Goal: Task Accomplishment & Management: Use online tool/utility

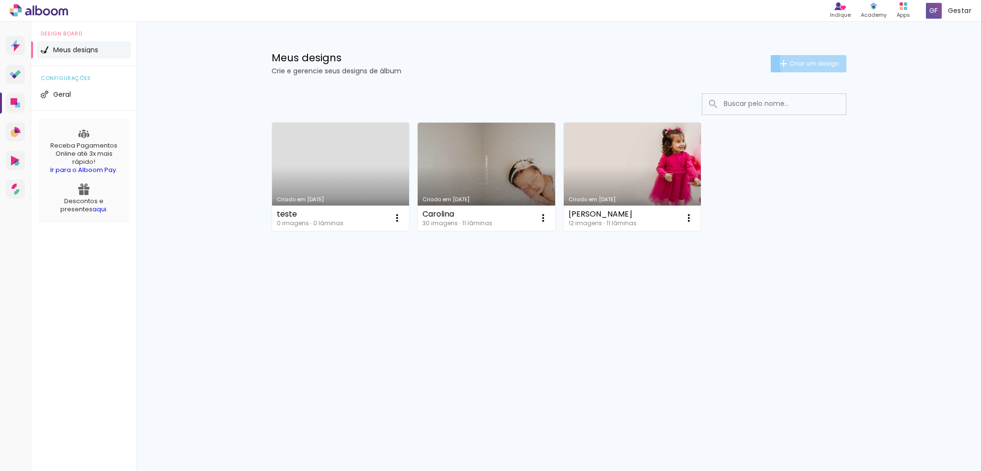
click at [812, 62] on span "Criar um design" at bounding box center [814, 63] width 50 height 6
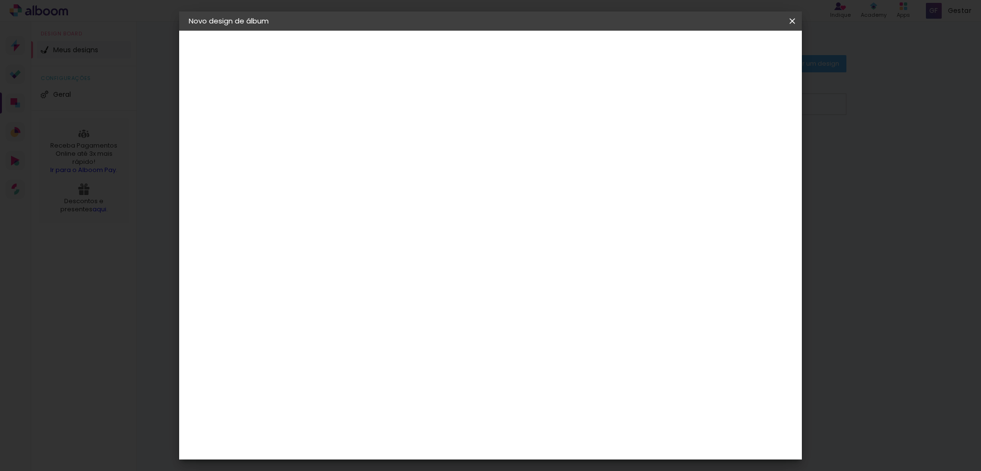
click at [345, 131] on input at bounding box center [345, 128] width 0 height 15
type input "[PERSON_NAME]"
type paper-input "[PERSON_NAME]"
click at [0, 0] on slot "Avançar" at bounding box center [0, 0] width 0 height 0
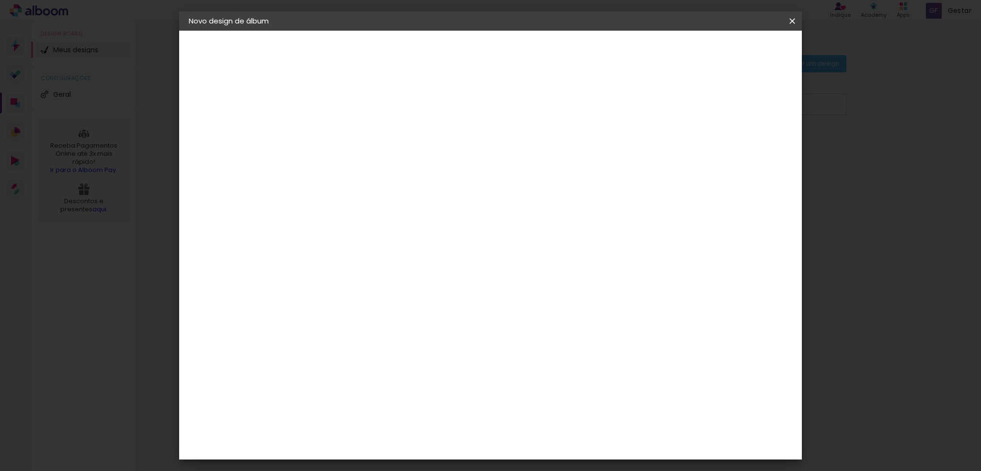
click at [363, 221] on div "Grupo Foto Sul" at bounding box center [351, 232] width 24 height 23
click at [0, 0] on slot "Avançar" at bounding box center [0, 0] width 0 height 0
click at [732, 53] on span "Iniciar design" at bounding box center [710, 50] width 44 height 7
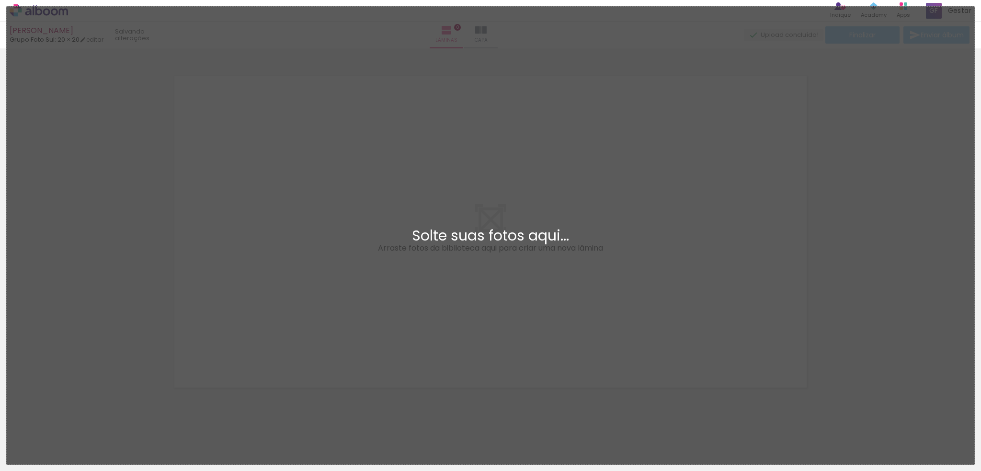
scroll to position [7, 0]
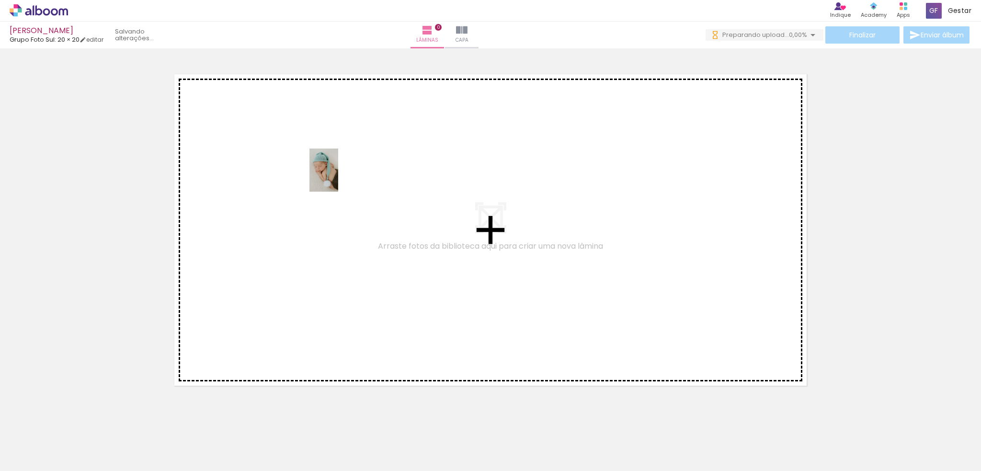
drag, startPoint x: 93, startPoint y: 444, endPoint x: 338, endPoint y: 177, distance: 362.3
click at [338, 177] on quentale-workspace at bounding box center [490, 235] width 981 height 471
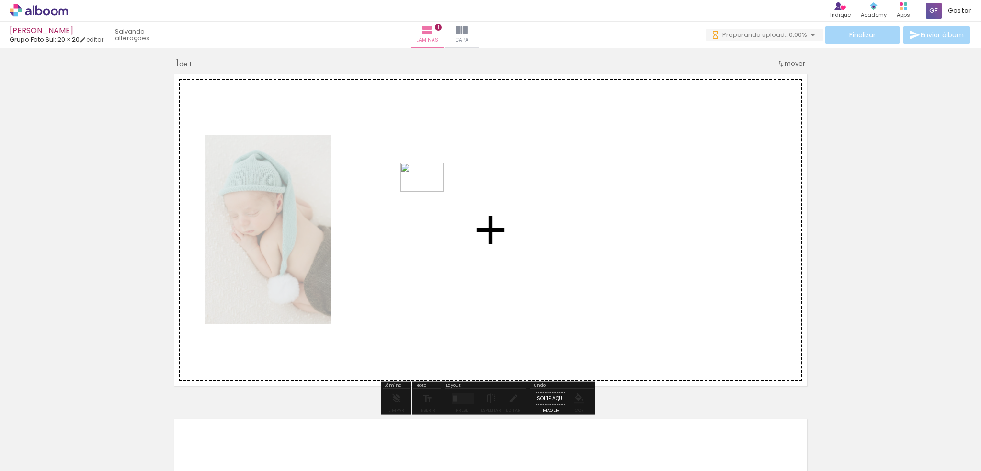
scroll to position [0, 0]
drag, startPoint x: 155, startPoint y: 438, endPoint x: 430, endPoint y: 190, distance: 369.9
click at [430, 190] on quentale-workspace at bounding box center [490, 235] width 981 height 471
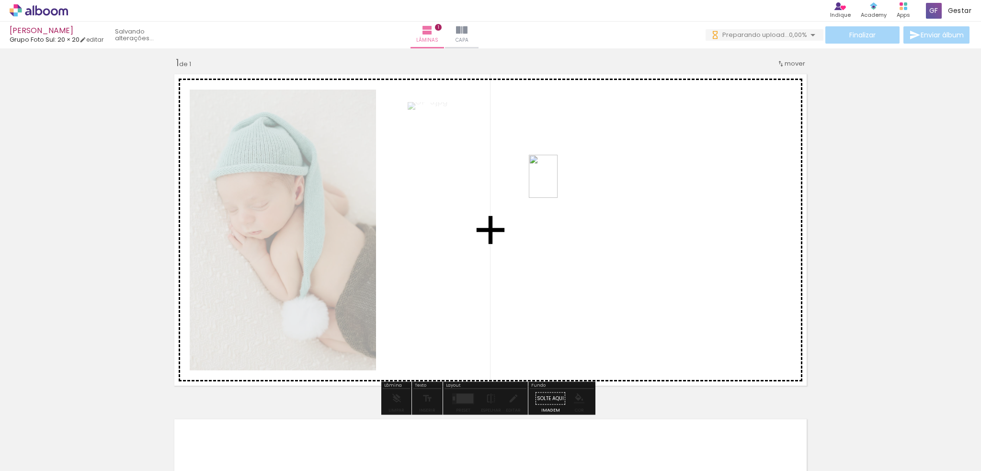
drag, startPoint x: 213, startPoint y: 448, endPoint x: 557, endPoint y: 183, distance: 434.7
click at [557, 183] on quentale-workspace at bounding box center [490, 235] width 981 height 471
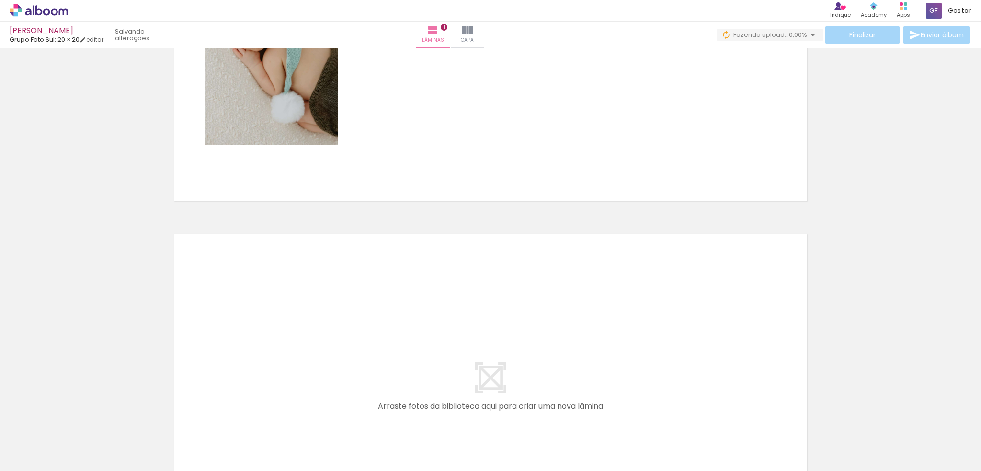
scroll to position [246, 0]
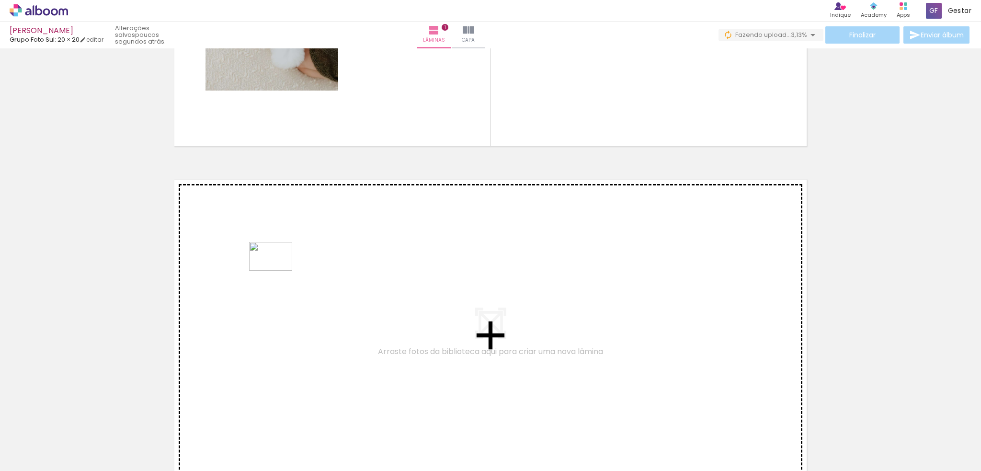
drag, startPoint x: 262, startPoint y: 436, endPoint x: 278, endPoint y: 269, distance: 167.8
click at [278, 269] on quentale-workspace at bounding box center [490, 235] width 981 height 471
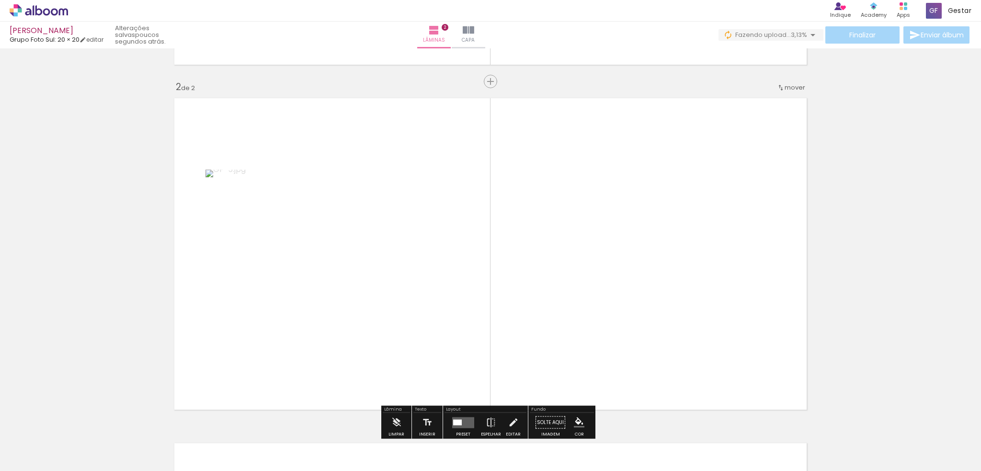
scroll to position [351, 0]
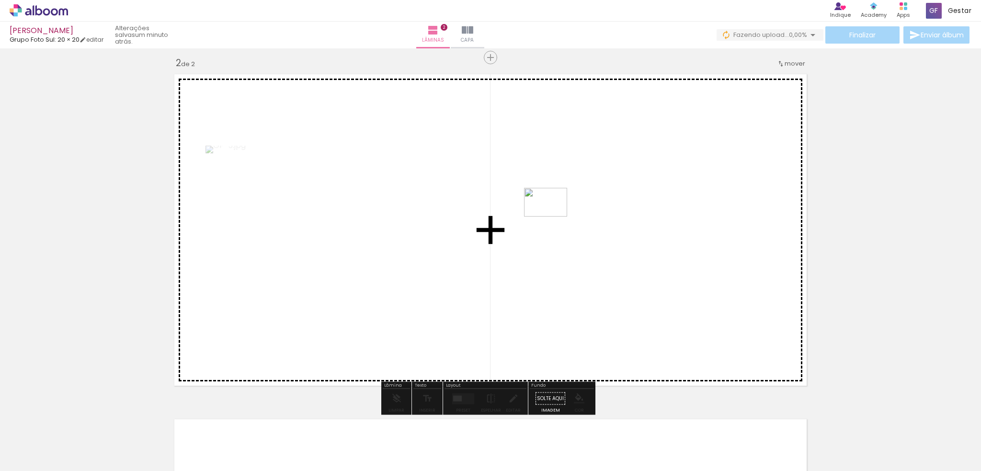
drag, startPoint x: 318, startPoint y: 448, endPoint x: 553, endPoint y: 216, distance: 330.2
click at [553, 216] on quentale-workspace at bounding box center [490, 235] width 981 height 471
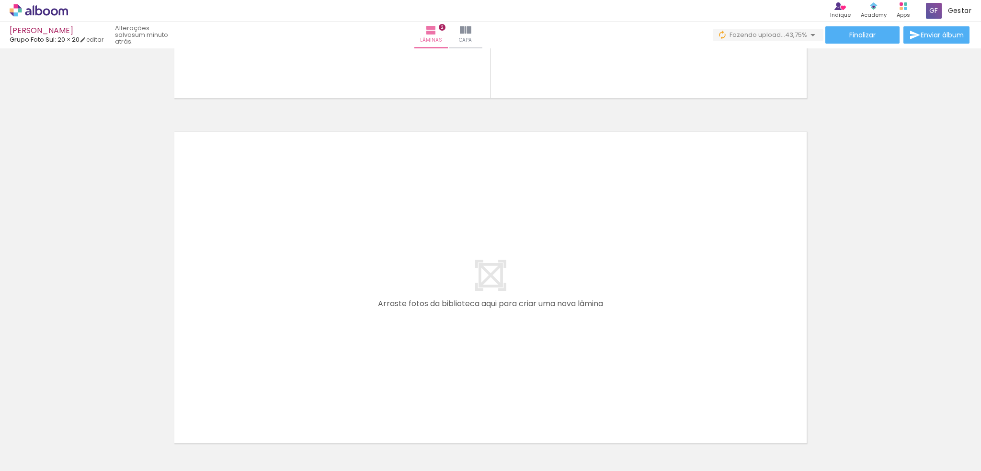
scroll to position [709, 0]
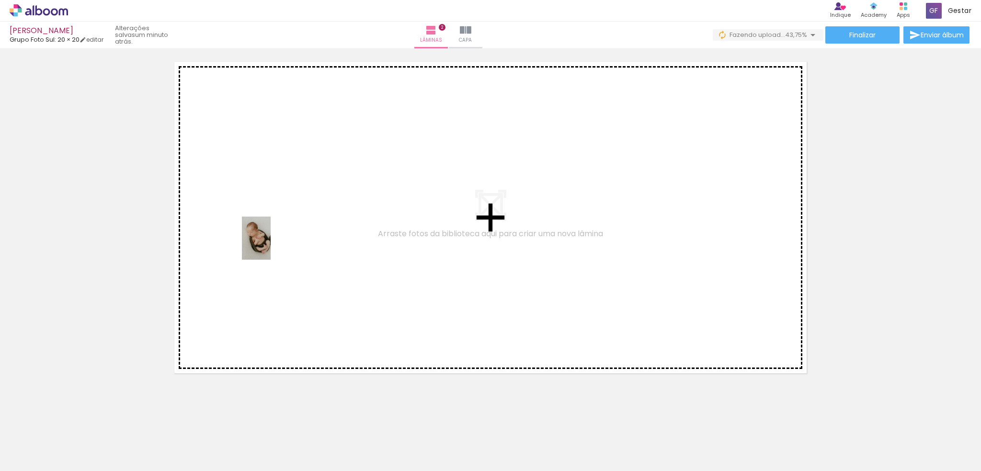
drag, startPoint x: 366, startPoint y: 435, endPoint x: 269, endPoint y: 241, distance: 217.4
click at [269, 240] on quentale-workspace at bounding box center [490, 235] width 981 height 471
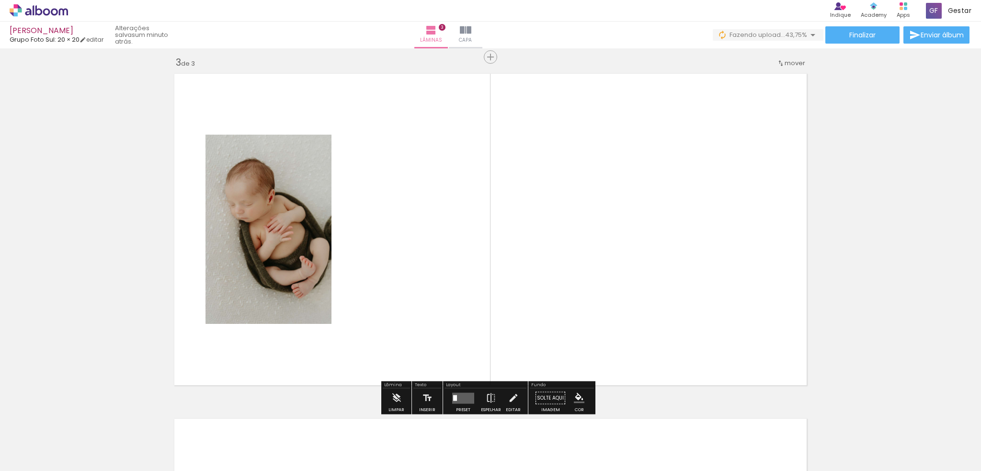
scroll to position [696, 0]
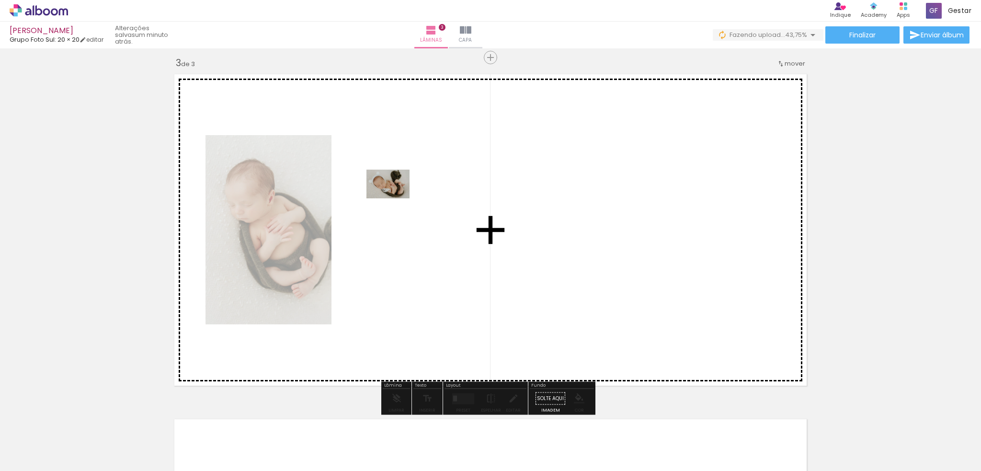
drag, startPoint x: 425, startPoint y: 441, endPoint x: 395, endPoint y: 198, distance: 245.1
click at [395, 198] on quentale-workspace at bounding box center [490, 235] width 981 height 471
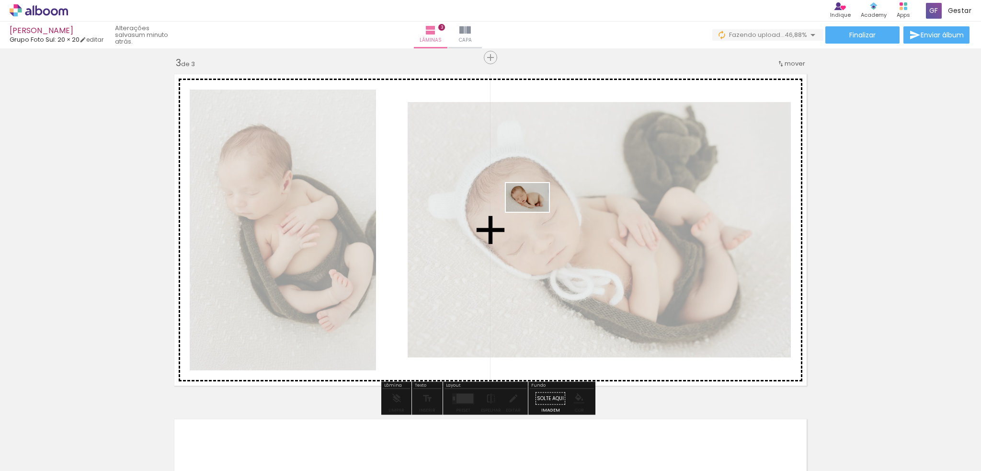
drag, startPoint x: 473, startPoint y: 450, endPoint x: 534, endPoint y: 212, distance: 245.8
click at [534, 212] on quentale-workspace at bounding box center [490, 235] width 981 height 471
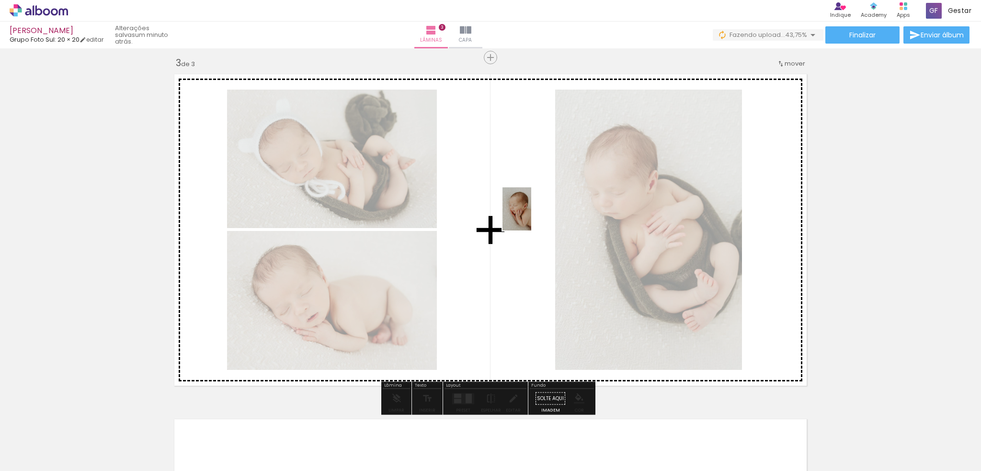
drag, startPoint x: 535, startPoint y: 447, endPoint x: 531, endPoint y: 216, distance: 230.8
click at [531, 216] on quentale-workspace at bounding box center [490, 235] width 981 height 471
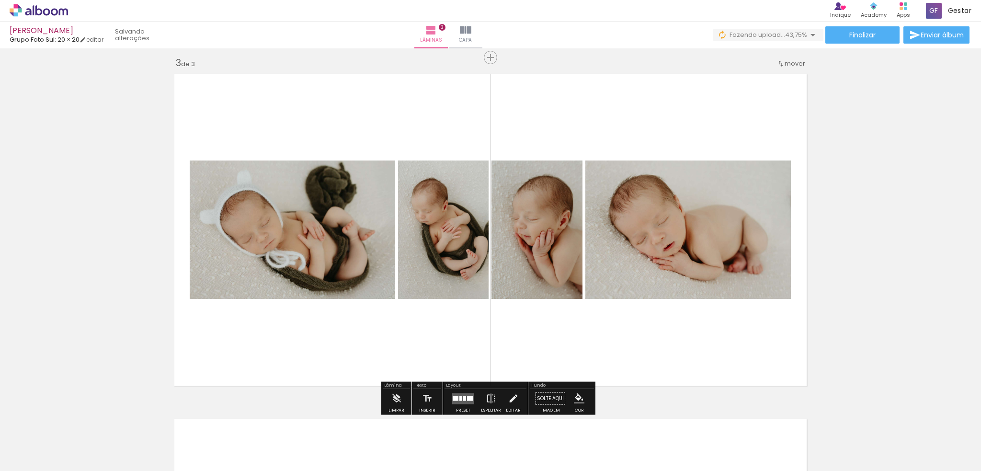
click at [462, 401] on quentale-layouter at bounding box center [463, 398] width 22 height 11
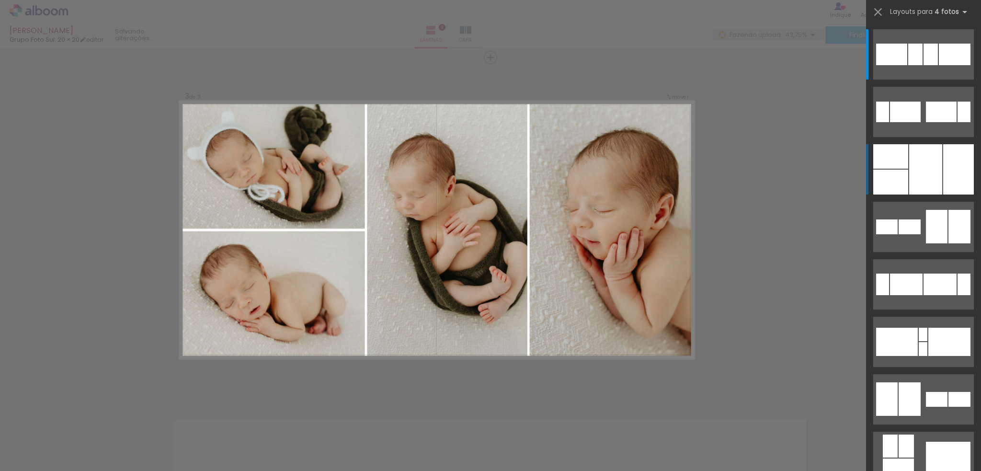
click at [923, 180] on div at bounding box center [925, 169] width 33 height 50
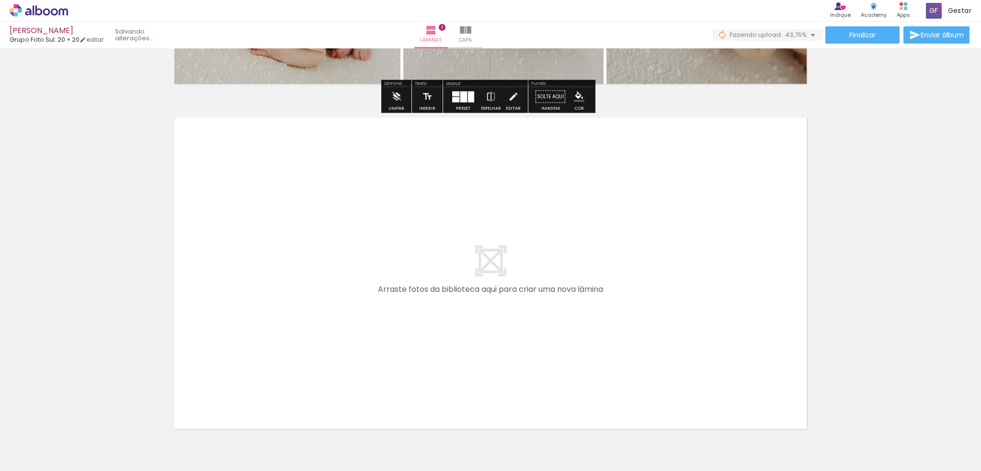
scroll to position [1031, 0]
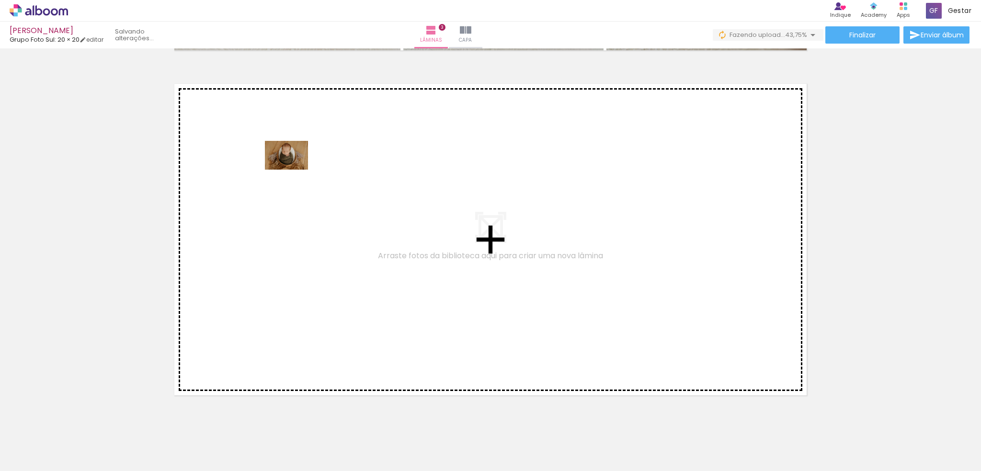
drag, startPoint x: 584, startPoint y: 444, endPoint x: 294, endPoint y: 170, distance: 399.7
click at [294, 170] on quentale-workspace at bounding box center [490, 235] width 981 height 471
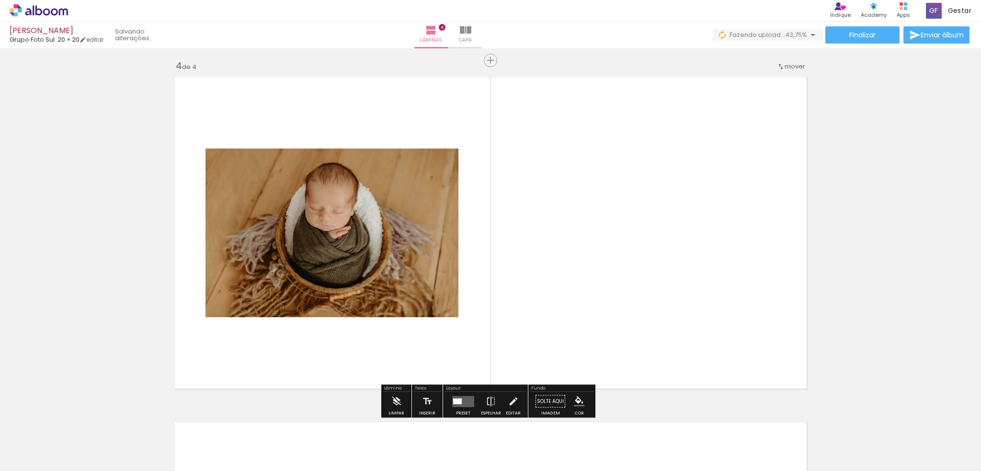
scroll to position [1041, 0]
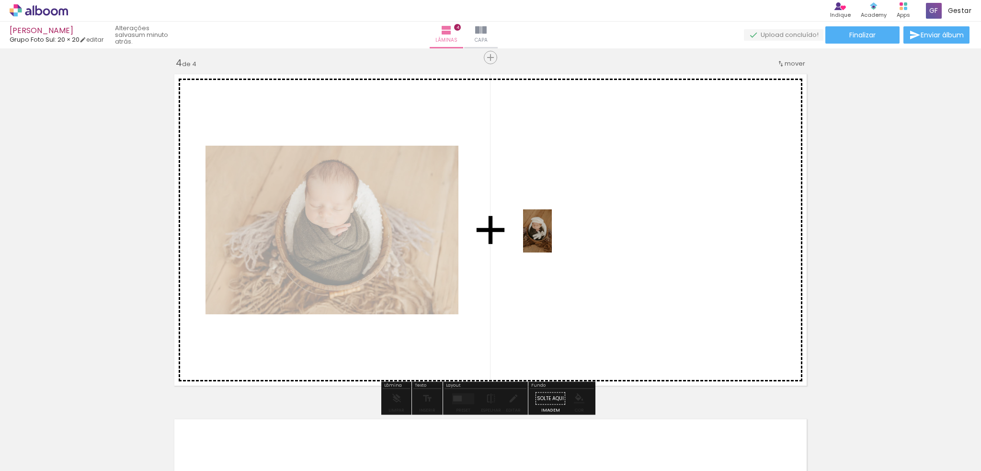
drag, startPoint x: 632, startPoint y: 443, endPoint x: 552, endPoint y: 238, distance: 220.2
click at [552, 238] on quentale-workspace at bounding box center [490, 235] width 981 height 471
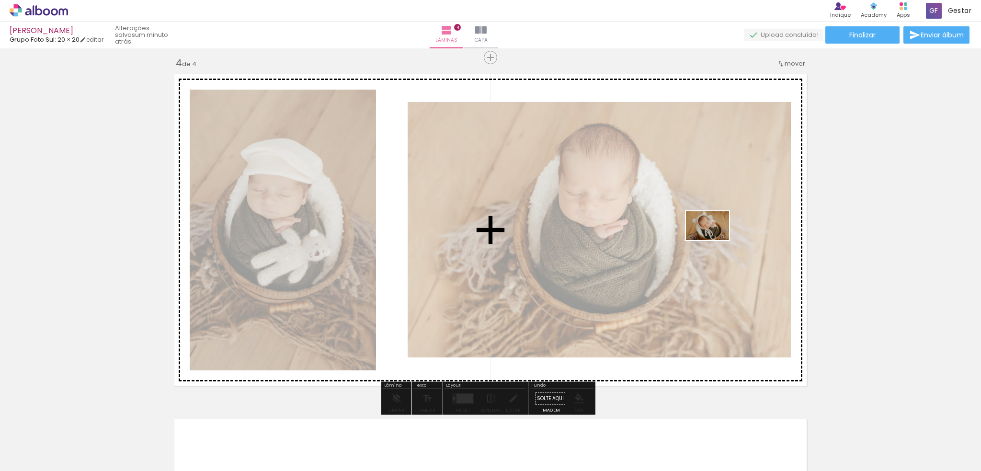
drag, startPoint x: 693, startPoint y: 444, endPoint x: 714, endPoint y: 240, distance: 205.6
click at [714, 240] on quentale-workspace at bounding box center [490, 235] width 981 height 471
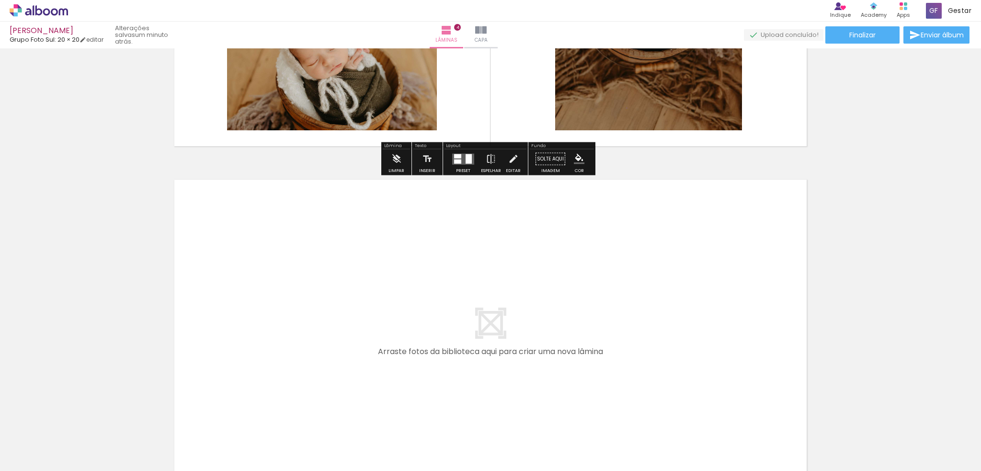
scroll to position [1328, 0]
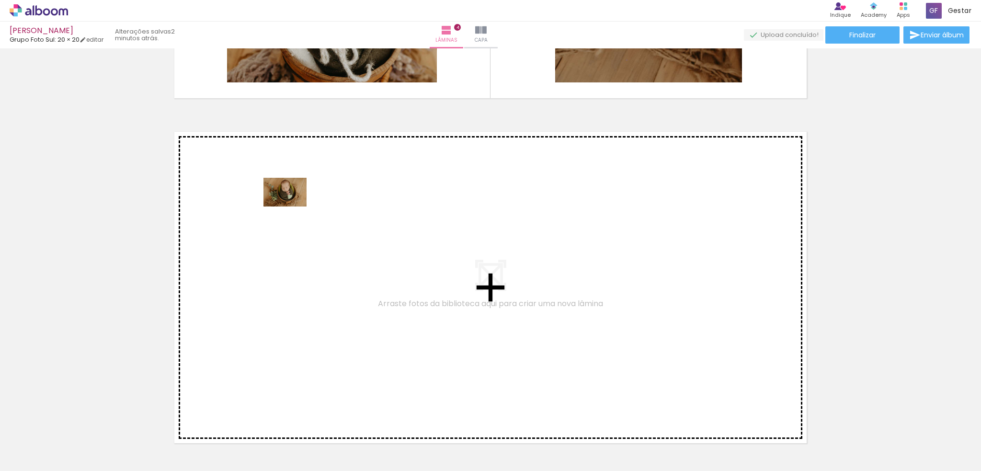
drag, startPoint x: 736, startPoint y: 444, endPoint x: 292, endPoint y: 206, distance: 503.0
click at [292, 206] on quentale-workspace at bounding box center [490, 235] width 981 height 471
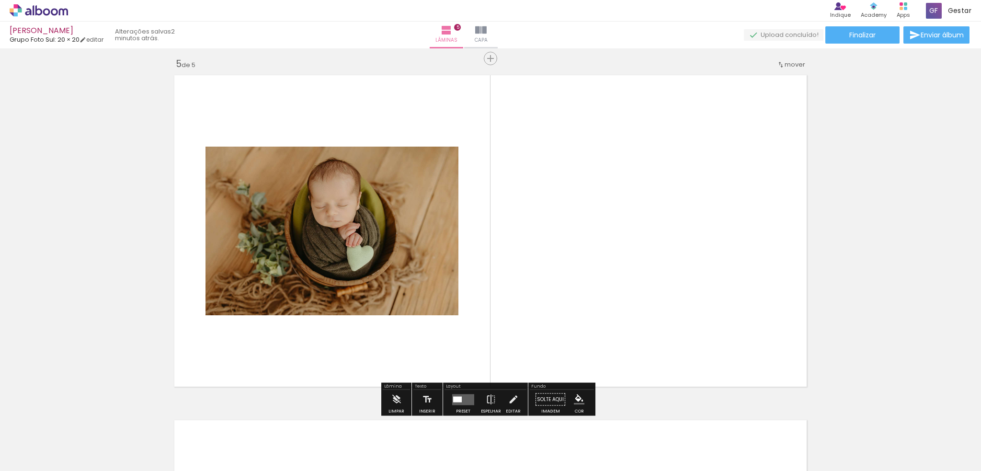
scroll to position [1386, 0]
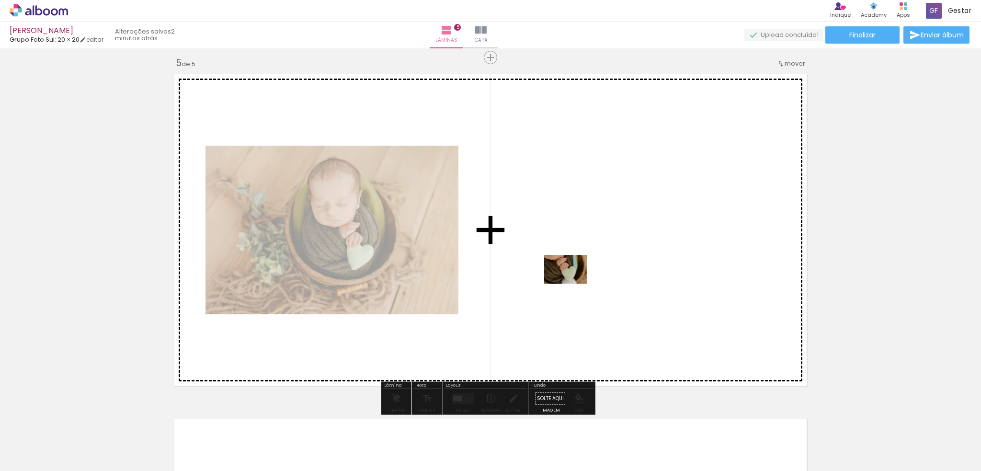
drag, startPoint x: 803, startPoint y: 444, endPoint x: 561, endPoint y: 253, distance: 307.8
click at [561, 253] on quentale-workspace at bounding box center [490, 235] width 981 height 471
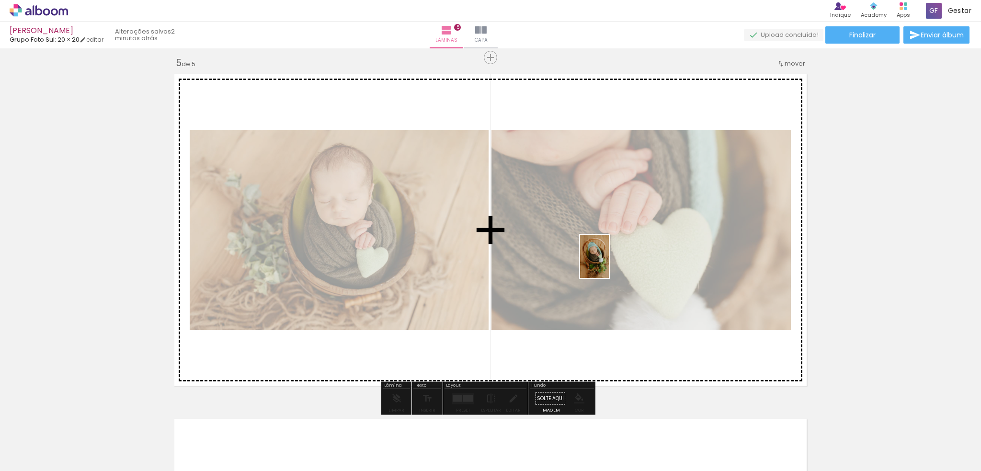
drag, startPoint x: 846, startPoint y: 445, endPoint x: 597, endPoint y: 261, distance: 309.8
click at [597, 261] on quentale-workspace at bounding box center [490, 235] width 981 height 471
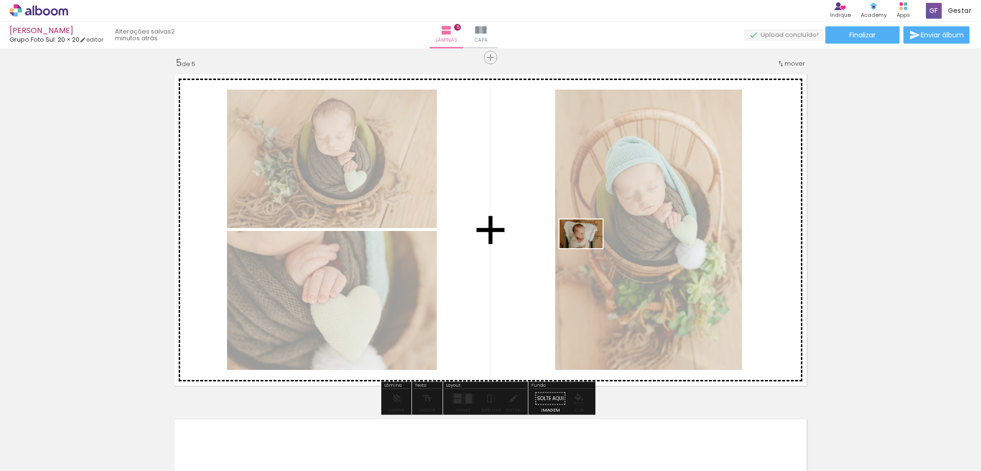
drag, startPoint x: 914, startPoint y: 443, endPoint x: 580, endPoint y: 245, distance: 387.8
click at [580, 245] on quentale-workspace at bounding box center [490, 235] width 981 height 471
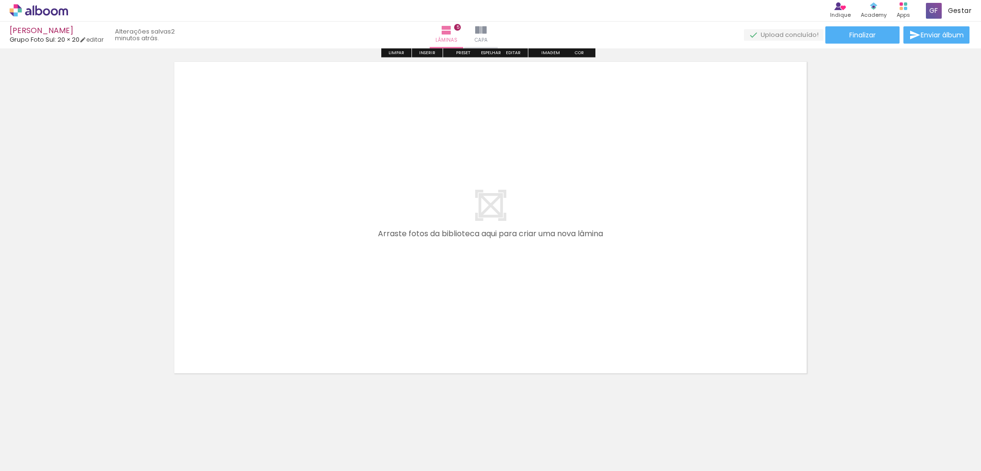
scroll to position [1743, 0]
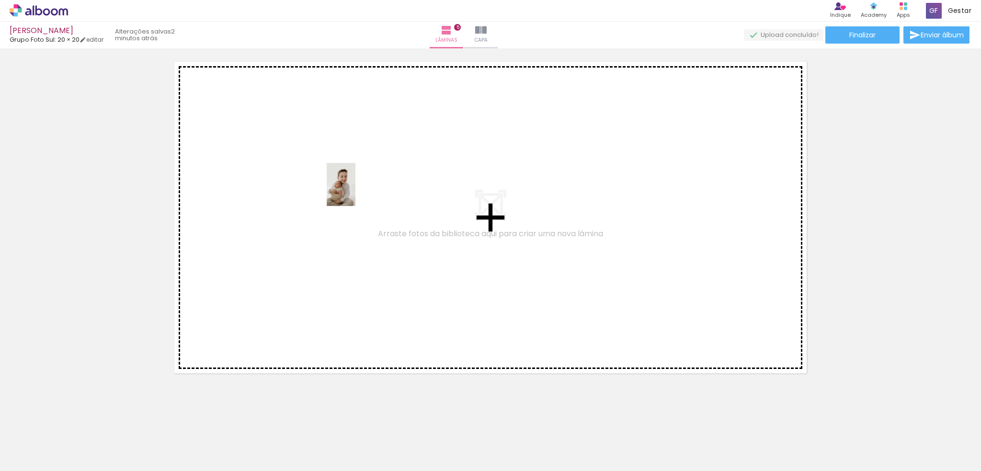
drag, startPoint x: 958, startPoint y: 445, endPoint x: 341, endPoint y: 181, distance: 670.7
click at [341, 181] on quentale-workspace at bounding box center [490, 235] width 981 height 471
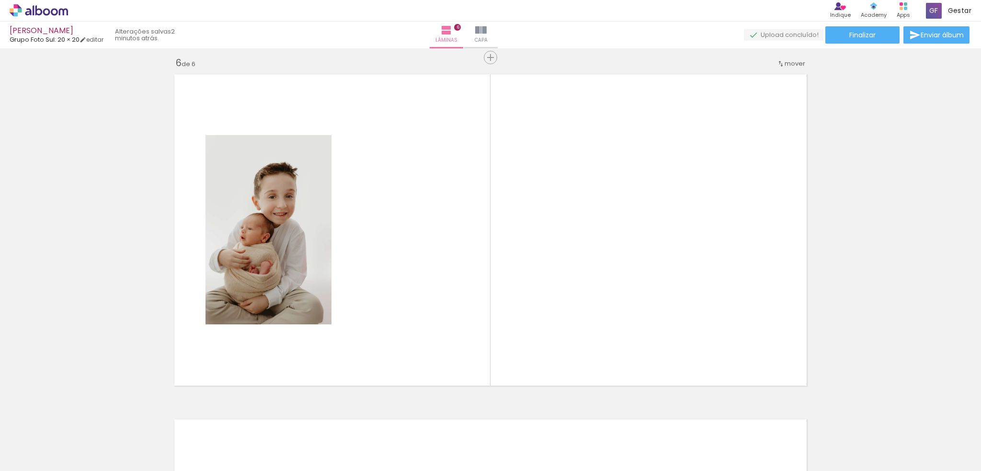
scroll to position [0, 560]
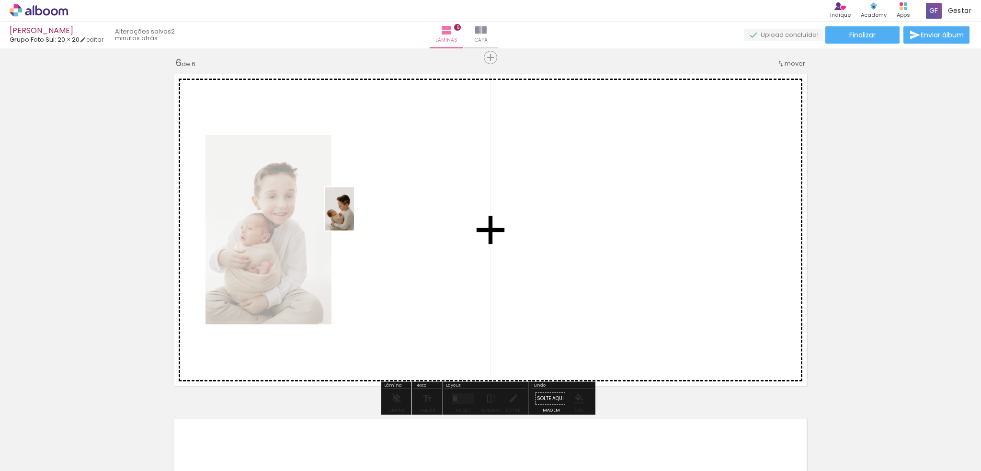
drag, startPoint x: 827, startPoint y: 448, endPoint x: 354, endPoint y: 216, distance: 526.4
click at [354, 216] on quentale-workspace at bounding box center [490, 235] width 981 height 471
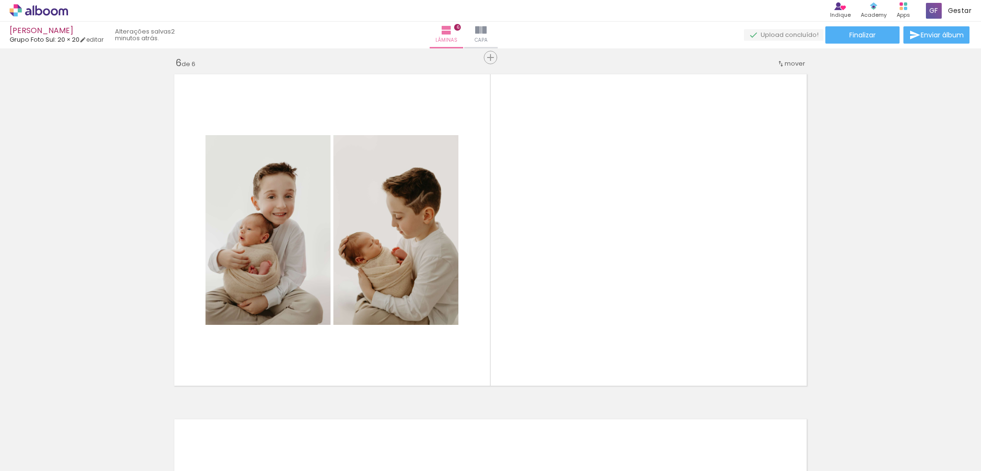
scroll to position [0, 816]
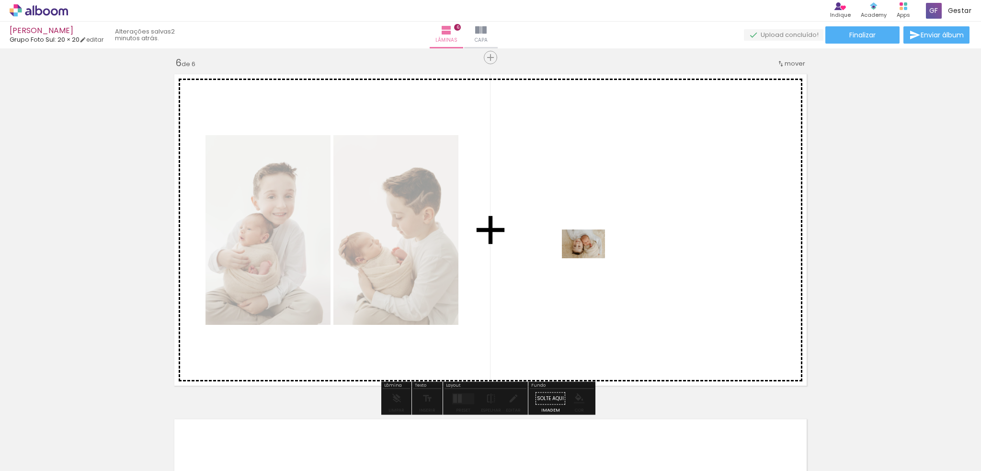
drag, startPoint x: 737, startPoint y: 434, endPoint x: 585, endPoint y: 244, distance: 243.7
click at [585, 244] on quentale-workspace at bounding box center [490, 235] width 981 height 471
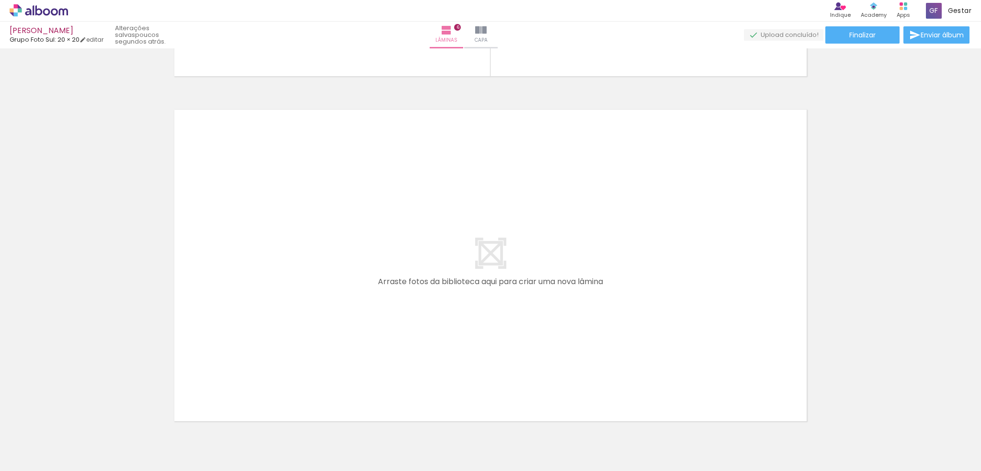
scroll to position [2088, 0]
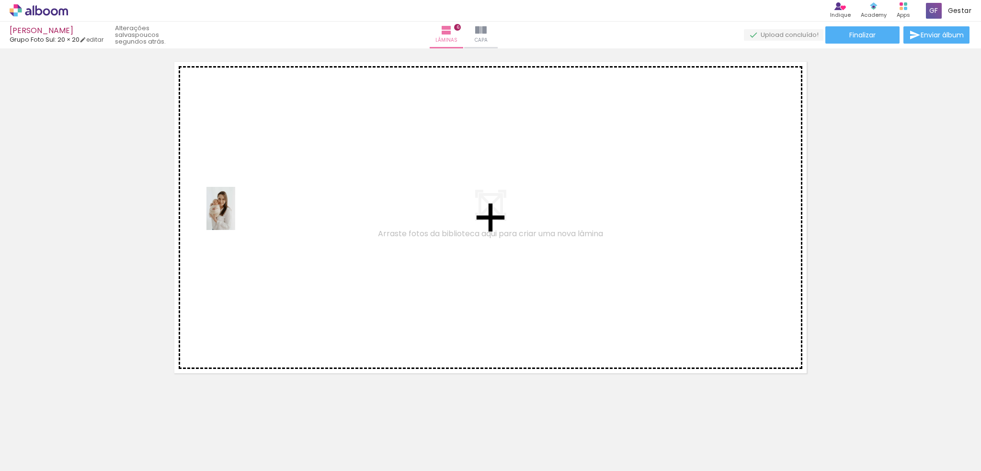
drag, startPoint x: 201, startPoint y: 448, endPoint x: 235, endPoint y: 215, distance: 234.8
click at [235, 215] on quentale-workspace at bounding box center [490, 235] width 981 height 471
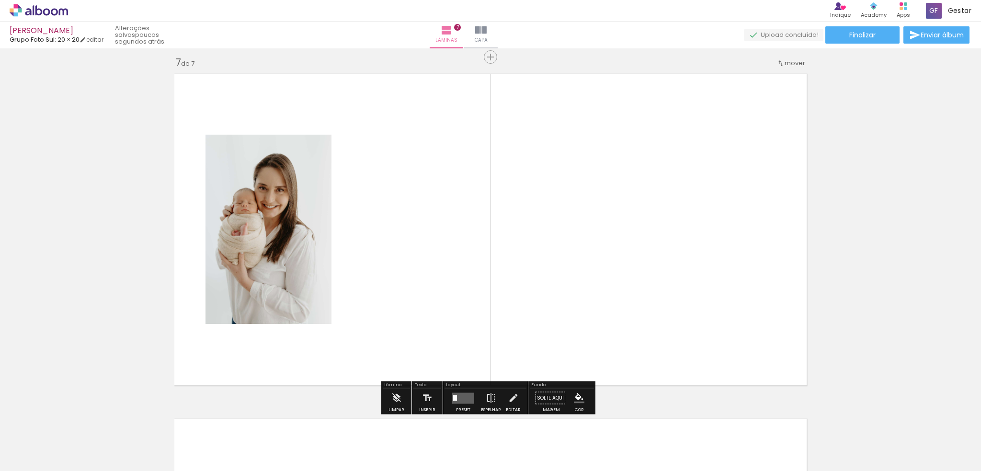
scroll to position [2075, 0]
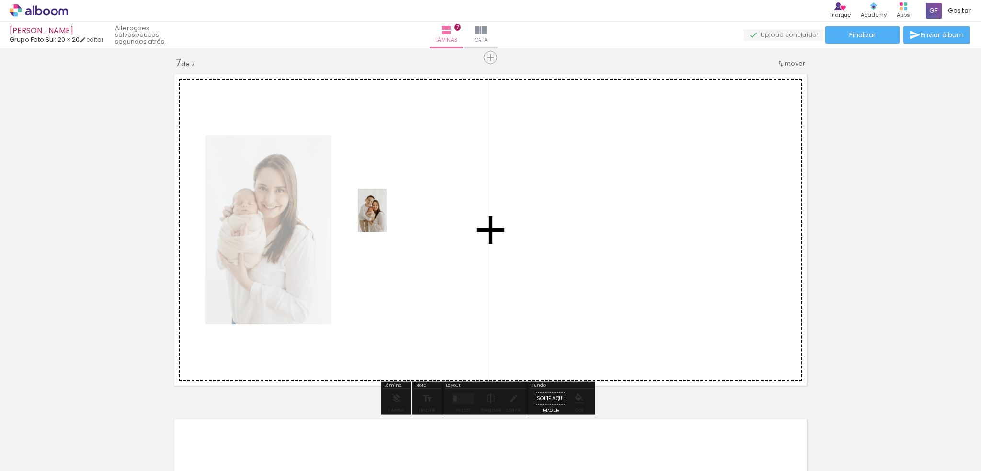
drag, startPoint x: 258, startPoint y: 443, endPoint x: 386, endPoint y: 217, distance: 259.7
click at [386, 217] on quentale-workspace at bounding box center [490, 235] width 981 height 471
